Goal: Task Accomplishment & Management: Manage account settings

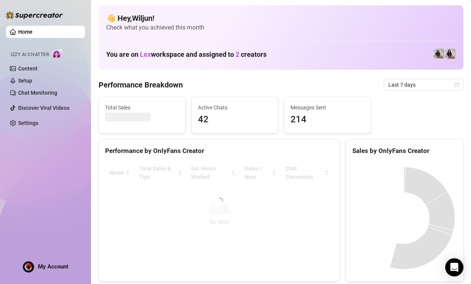
click at [43, 264] on span "My Account" at bounding box center [53, 267] width 30 height 7
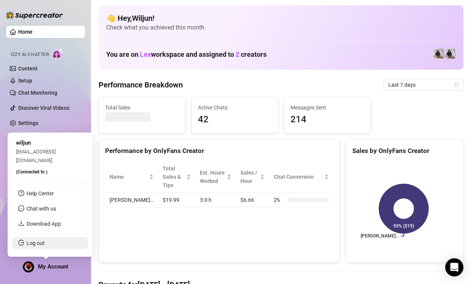
click at [44, 241] on link "Log out" at bounding box center [36, 243] width 18 height 6
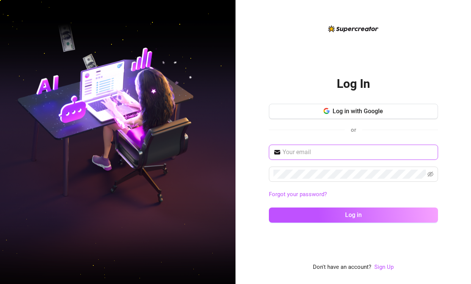
type input "[EMAIL_ADDRESS][DOMAIN_NAME]"
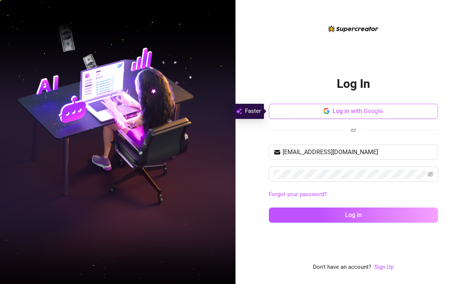
click at [361, 115] on button "Log in with Google" at bounding box center [353, 111] width 169 height 15
click at [409, 55] on div "Log In Log in with Google or [EMAIL_ADDRESS][DOMAIN_NAME] Forgot your password?…" at bounding box center [353, 148] width 169 height 248
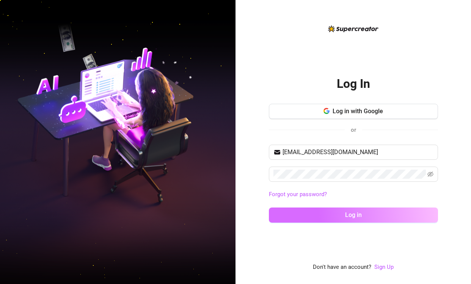
click at [353, 217] on span "Log in" at bounding box center [353, 215] width 17 height 7
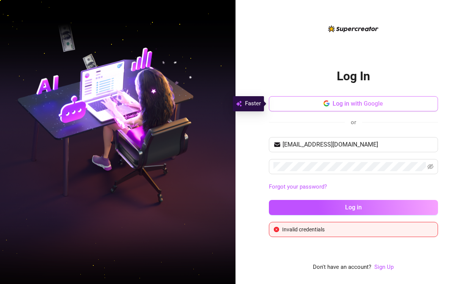
click at [357, 110] on button "Log in with Google" at bounding box center [353, 103] width 169 height 15
